Goal: Book appointment/travel/reservation

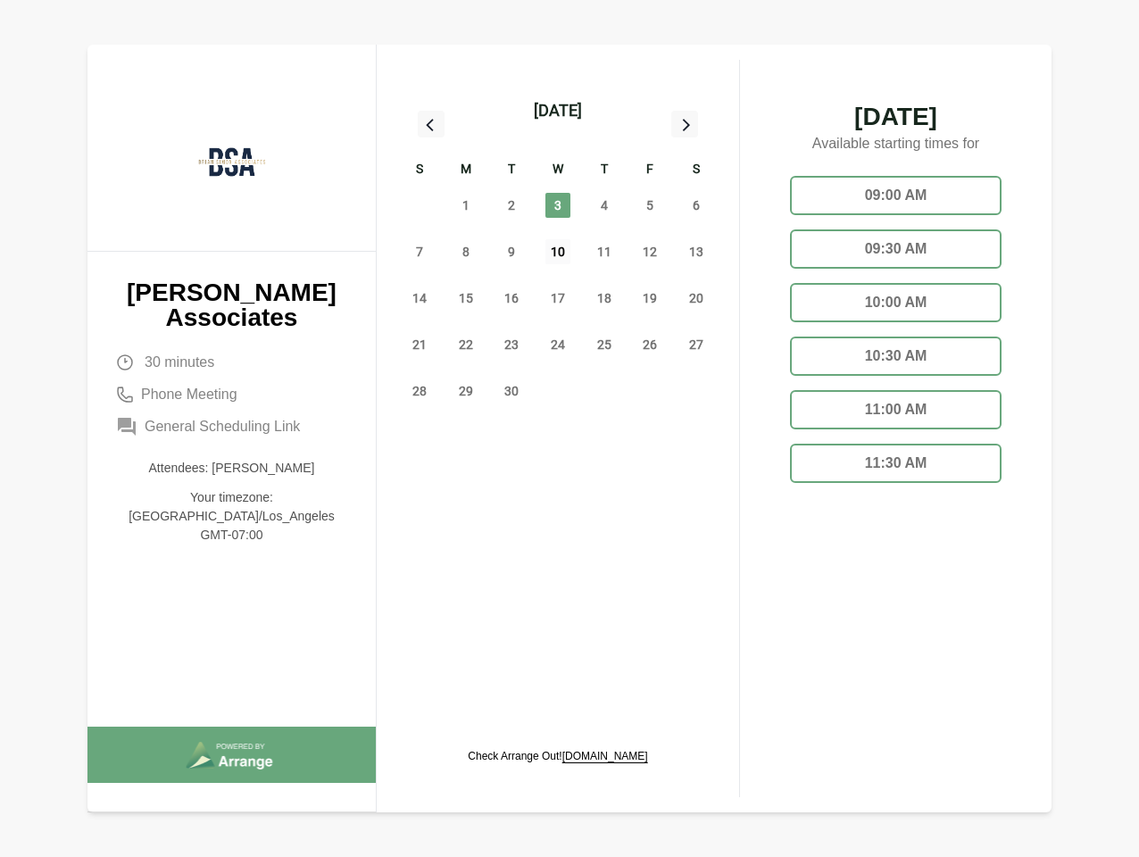
click at [558, 254] on span "10" at bounding box center [557, 251] width 25 height 25
click at [558, 111] on div "[DATE]" at bounding box center [558, 110] width 48 height 25
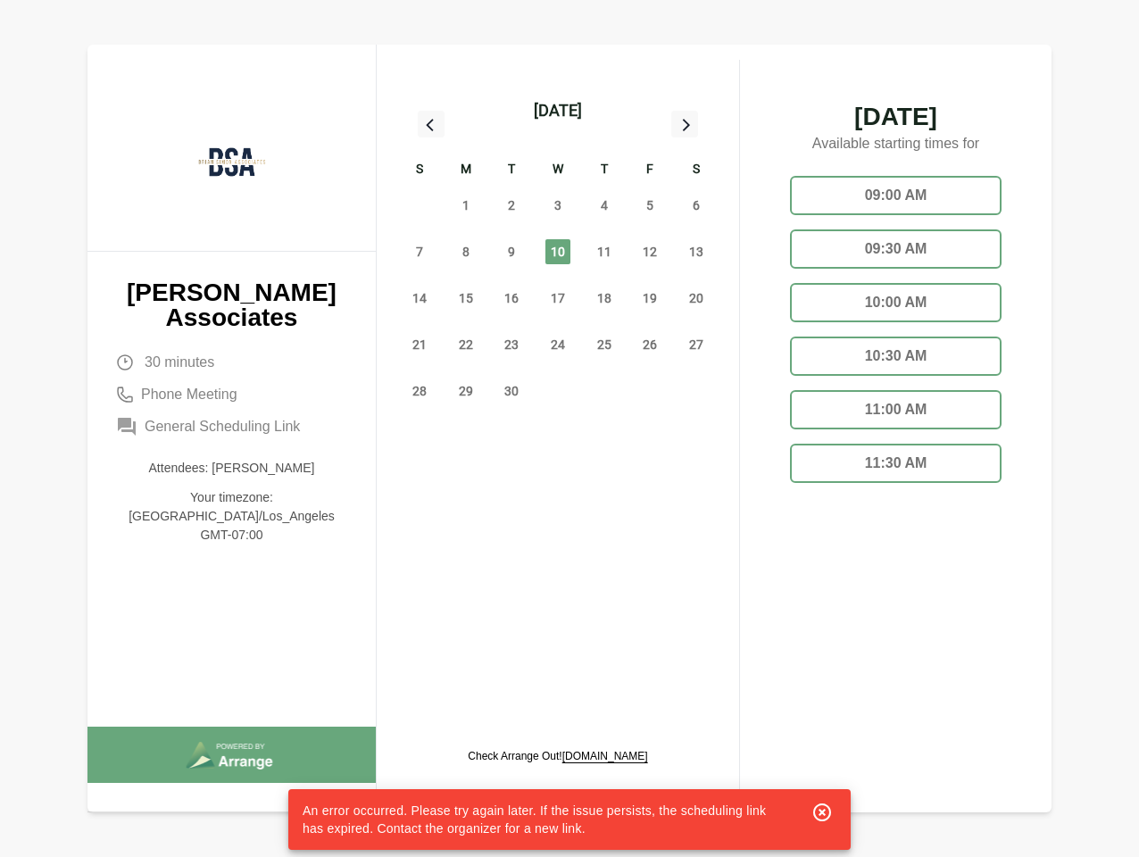
click at [419, 205] on div "31" at bounding box center [419, 205] width 46 height 46
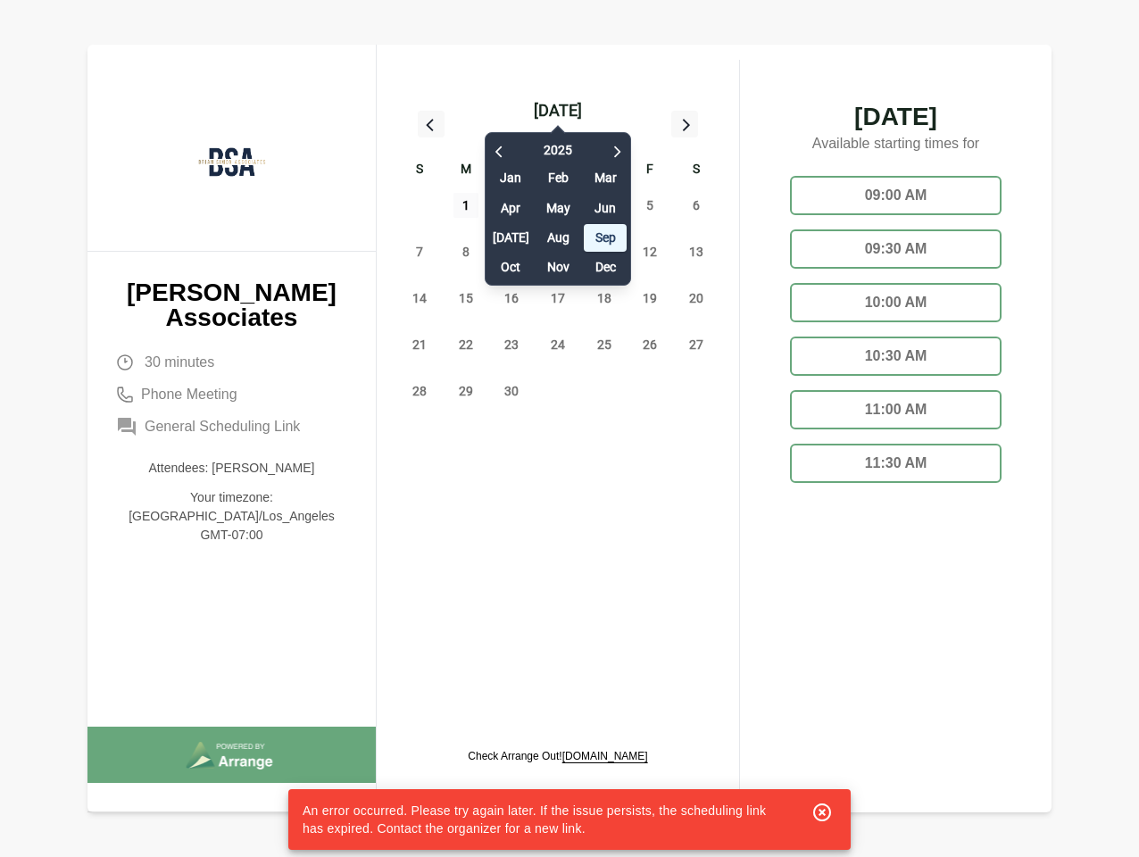
click at [466, 205] on span "1" at bounding box center [465, 205] width 25 height 25
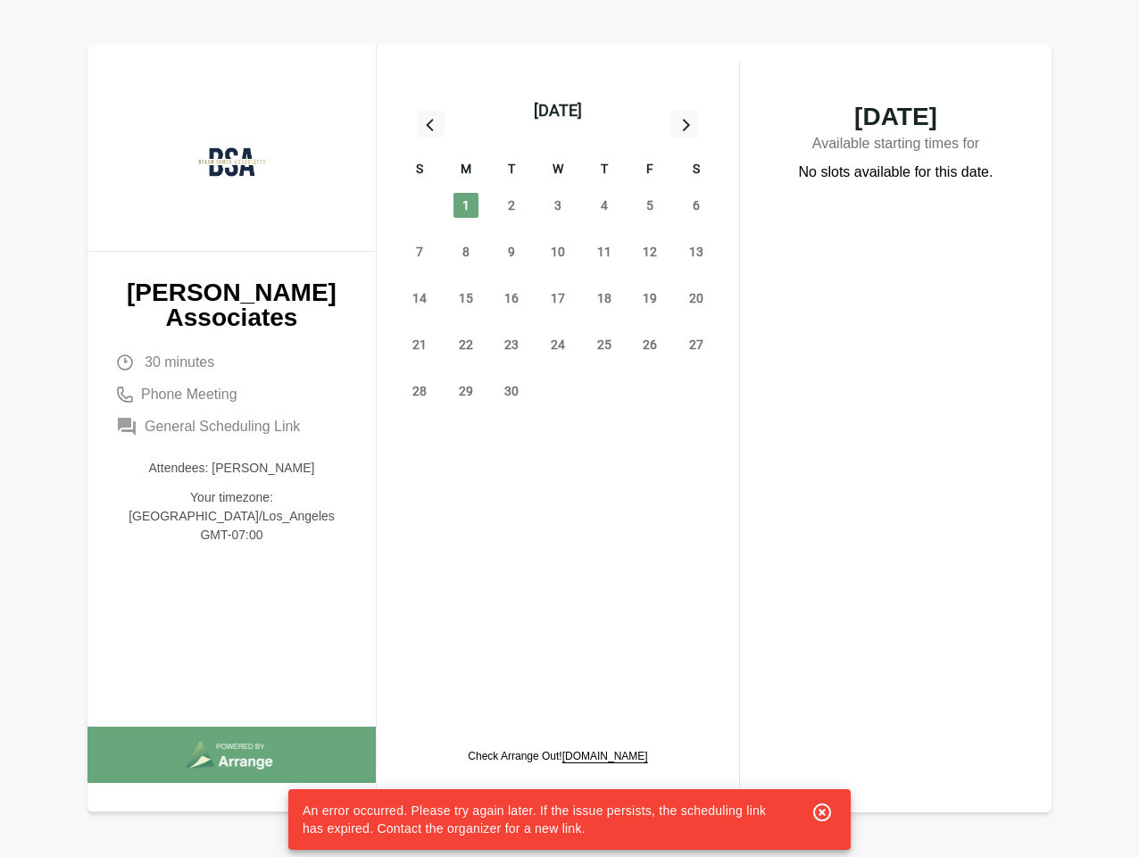
click at [511, 205] on div "[DATE] Feb Mar Apr May Jun [DATE] Aug Sep Oct Nov Dec" at bounding box center [558, 204] width 146 height 162
click at [558, 205] on span "3" at bounding box center [557, 205] width 25 height 25
click at [604, 205] on span "4" at bounding box center [604, 205] width 25 height 25
click at [650, 205] on span "5" at bounding box center [649, 205] width 25 height 25
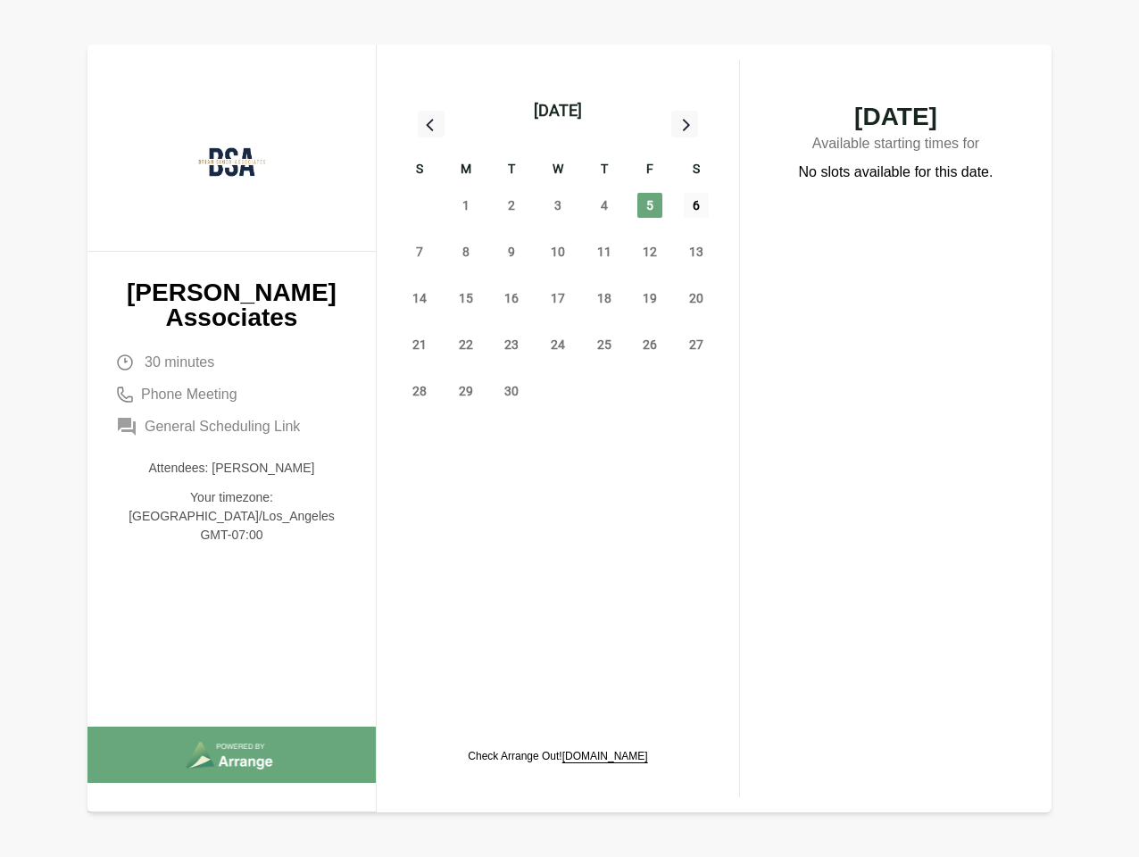
click at [696, 205] on span "6" at bounding box center [696, 205] width 25 height 25
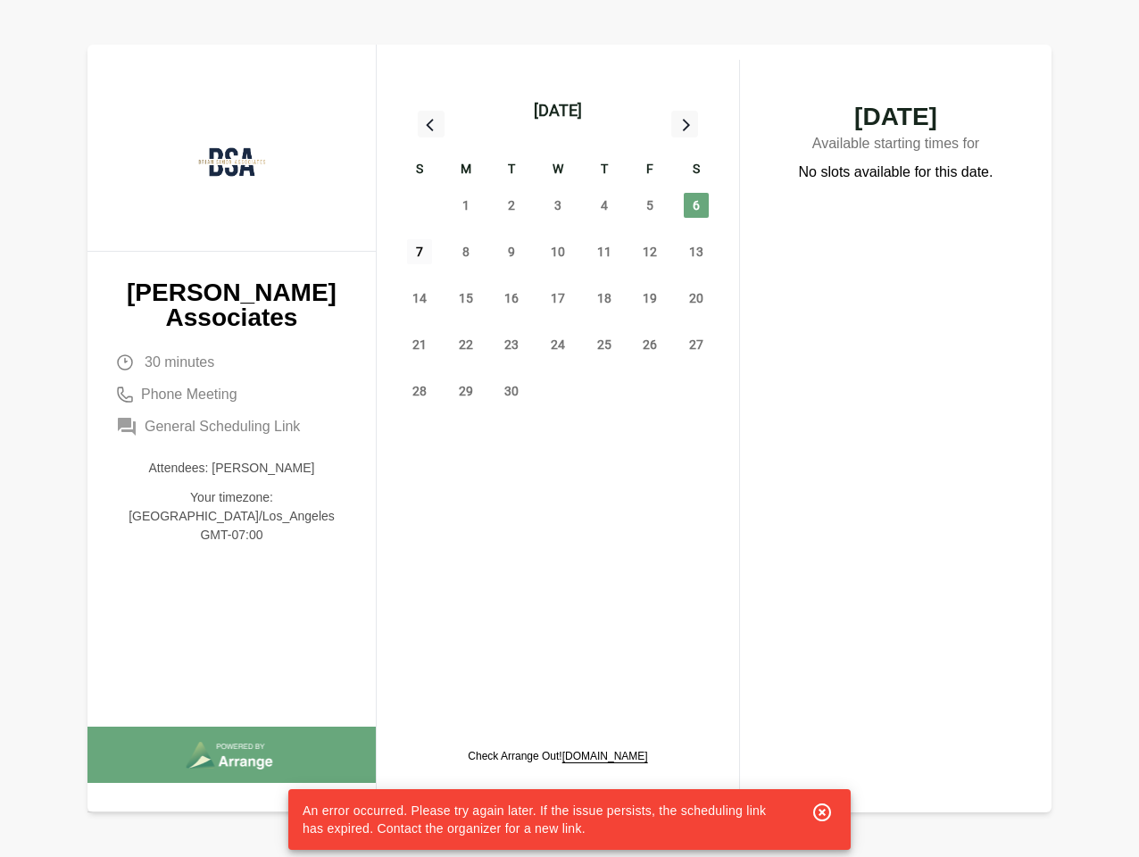
click at [419, 252] on span "7" at bounding box center [419, 251] width 25 height 25
